Goal: Task Accomplishment & Management: Manage account settings

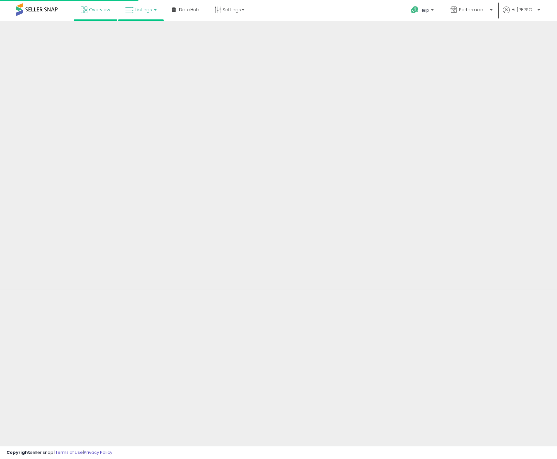
click at [143, 13] on link "Listings" at bounding box center [140, 9] width 41 height 19
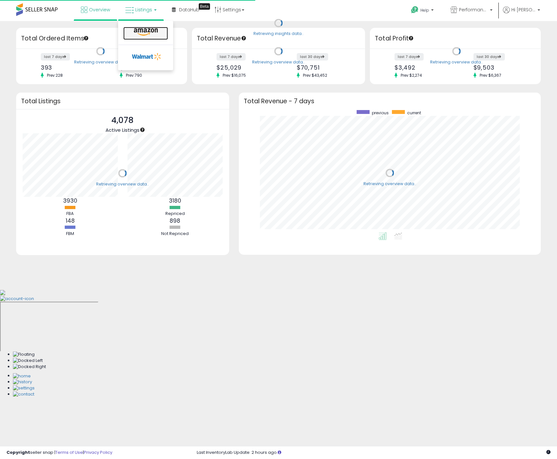
scroll to position [122, 289]
click at [144, 32] on icon at bounding box center [146, 32] width 28 height 8
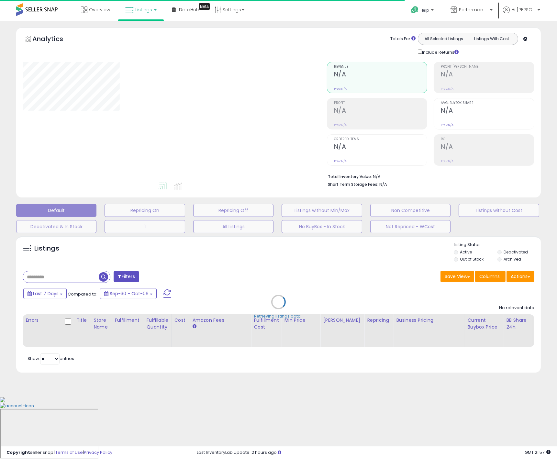
click at [49, 279] on div "Retrieving listings data.." at bounding box center [278, 307] width 535 height 148
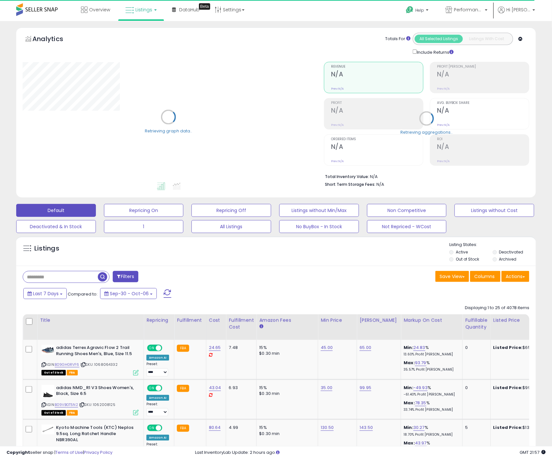
click at [50, 278] on input "text" at bounding box center [60, 276] width 75 height 11
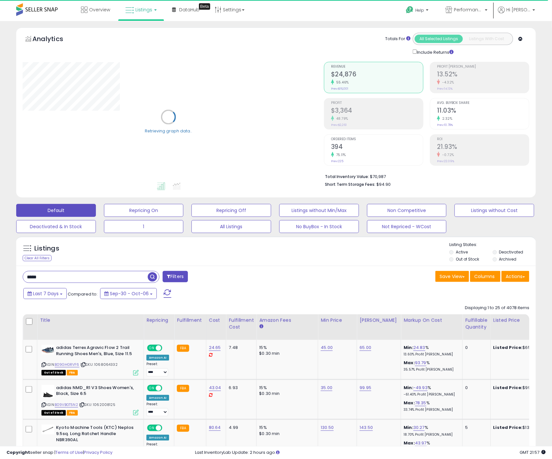
type input "*****"
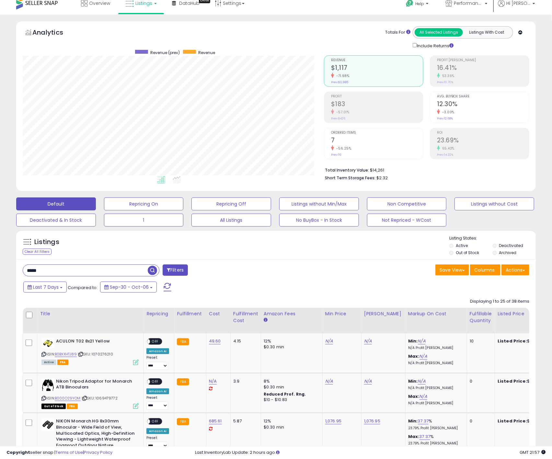
scroll to position [8, 0]
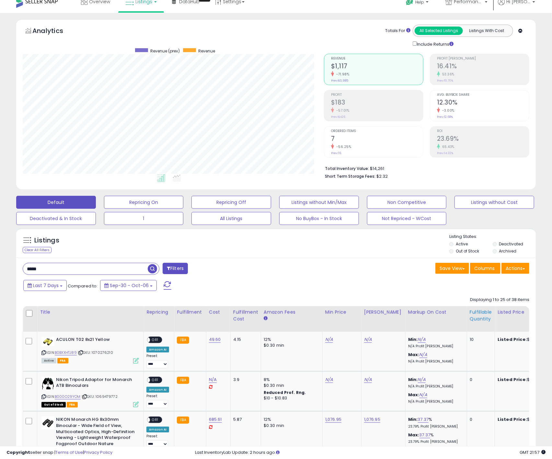
click at [476, 321] on div "Fulfillable Quantity" at bounding box center [481, 316] width 22 height 14
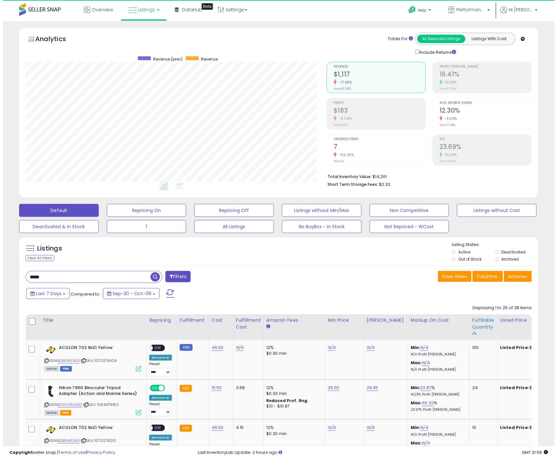
scroll to position [323669, 323501]
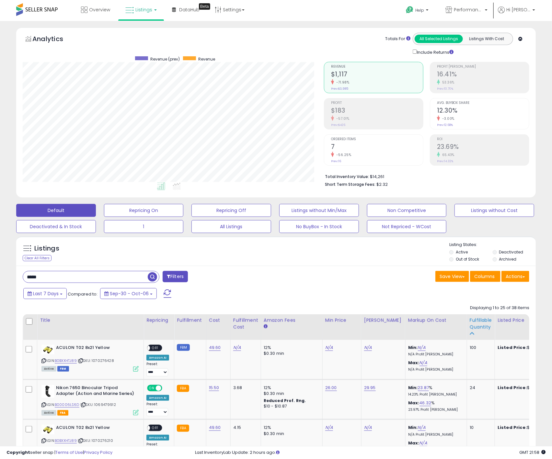
click at [471, 328] on div "Fulfillable Quantity" at bounding box center [481, 324] width 22 height 14
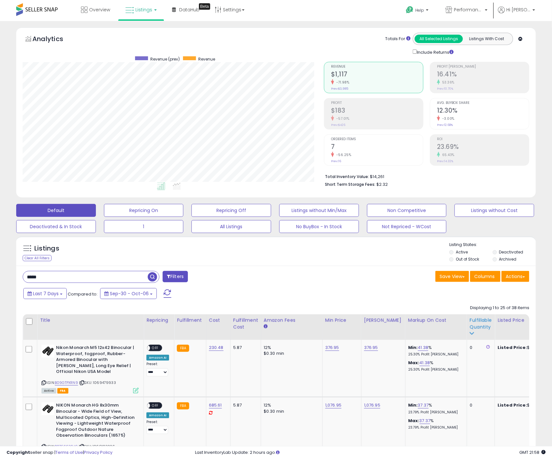
click at [471, 331] on div "Fulfillable Quantity" at bounding box center [481, 324] width 22 height 14
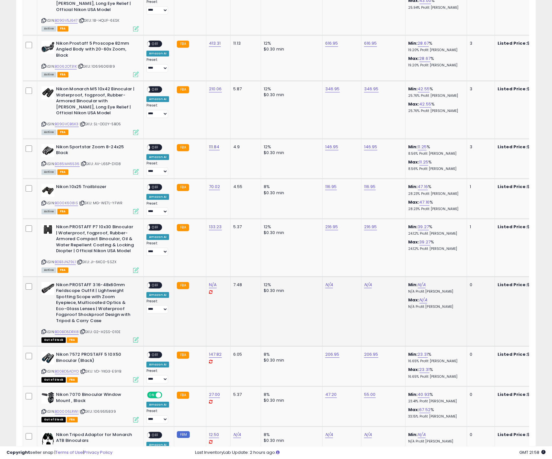
scroll to position [708, 0]
